Goal: Task Accomplishment & Management: Manage account settings

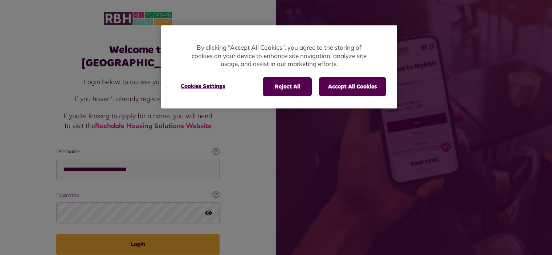
click at [290, 84] on button "Reject All" at bounding box center [287, 86] width 49 height 19
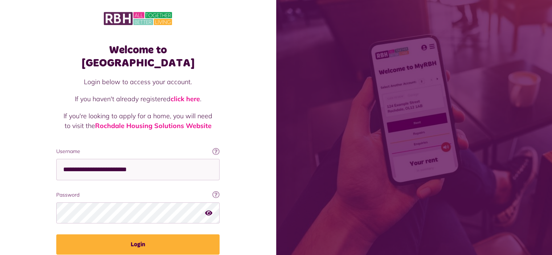
click at [139, 242] on div "**********" at bounding box center [138, 158] width 178 height 245
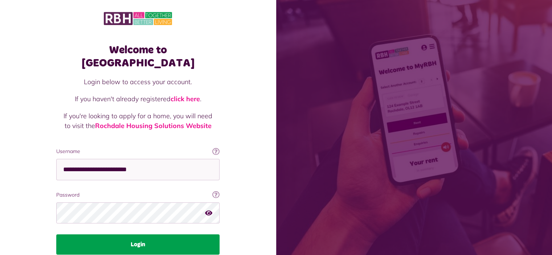
click at [134, 235] on button "Login" at bounding box center [137, 245] width 163 height 20
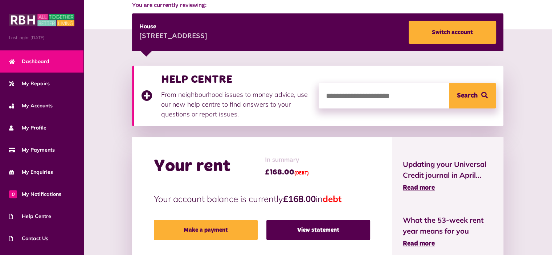
scroll to position [99, 0]
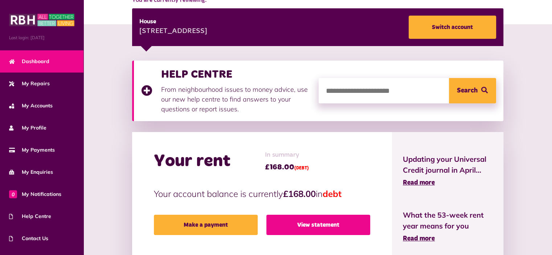
click at [333, 216] on link "View statement" at bounding box center [318, 225] width 104 height 20
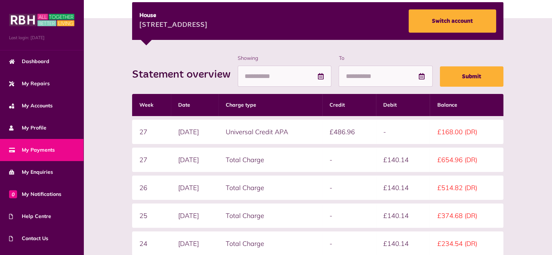
scroll to position [105, 0]
